Goal: Find specific page/section

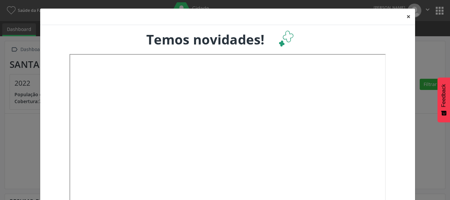
click at [406, 15] on button "×" at bounding box center [408, 17] width 13 height 16
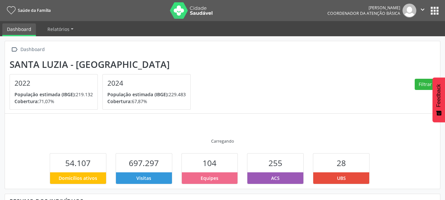
click at [421, 9] on icon "" at bounding box center [422, 9] width 7 height 7
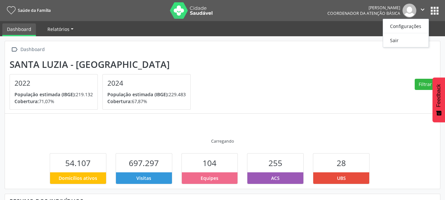
click at [71, 33] on link "Relatórios" at bounding box center [60, 29] width 35 height 12
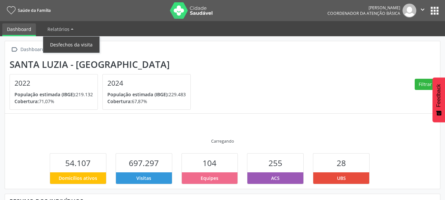
click at [68, 43] on link "Desfechos da visita" at bounding box center [71, 45] width 56 height 12
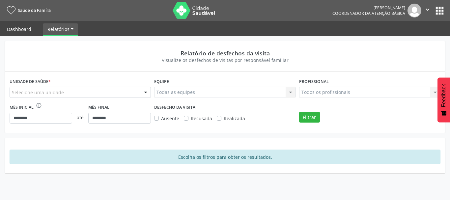
click at [29, 28] on link "Dashboard" at bounding box center [19, 29] width 34 height 12
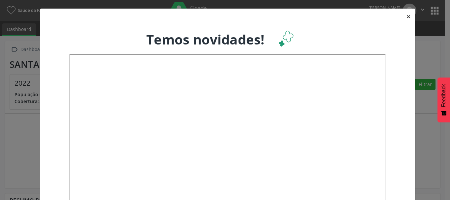
click at [406, 16] on button "×" at bounding box center [408, 17] width 13 height 16
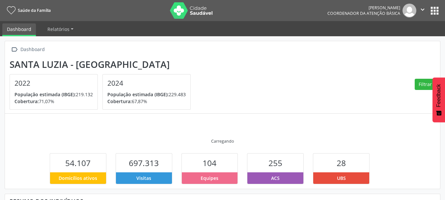
click at [437, 8] on button "apps" at bounding box center [435, 11] width 12 height 12
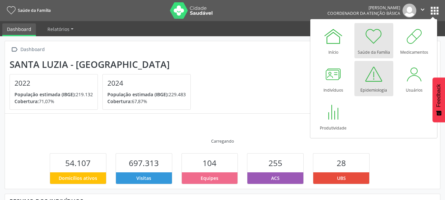
click at [376, 82] on div at bounding box center [374, 74] width 20 height 20
